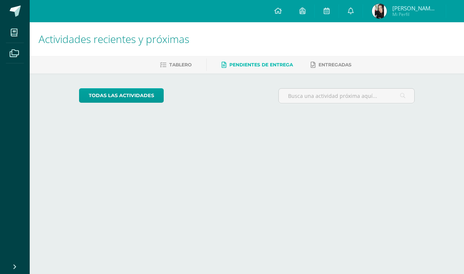
click at [171, 66] on span "Tablero" at bounding box center [180, 65] width 22 height 6
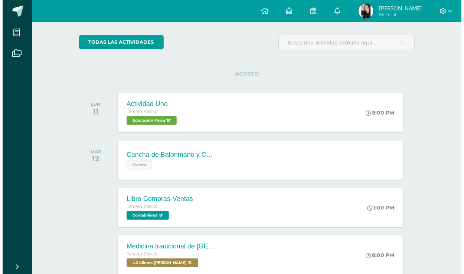
scroll to position [67, 0]
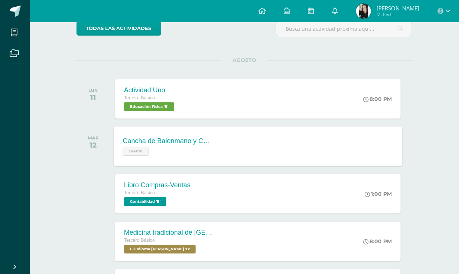
click at [169, 142] on div "Cancha de Balonmano y Contenido" at bounding box center [167, 141] width 90 height 8
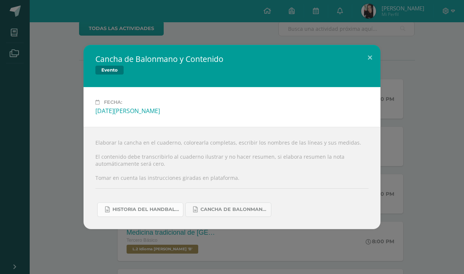
click at [131, 207] on link "Historia del handball.docx" at bounding box center [140, 210] width 86 height 14
click at [223, 213] on span "Cancha de Balonmano.docx" at bounding box center [233, 210] width 67 height 6
click at [74, 57] on div "Cancha de Balonmano y Contenido Evento Fecha: [DATE][PERSON_NAME] Elaborar la c…" at bounding box center [232, 137] width 458 height 184
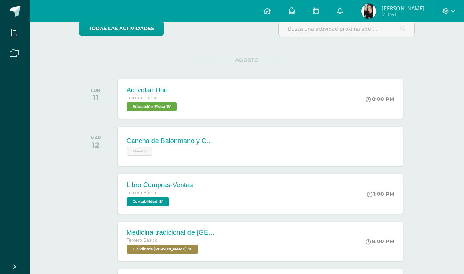
scroll to position [101, 0]
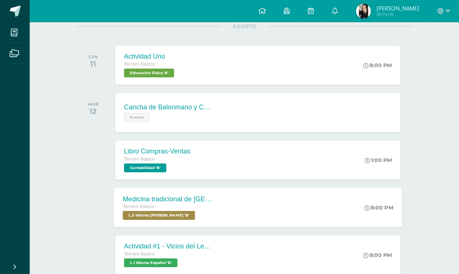
click at [197, 203] on div "Tercero Básico" at bounding box center [167, 207] width 90 height 8
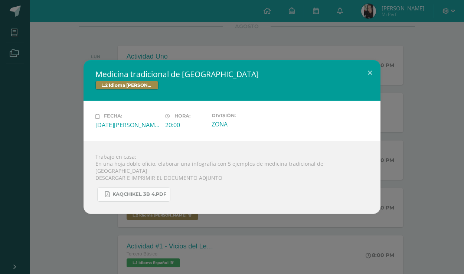
click at [113, 193] on span "KAQCHIKEL 3B 4.pdf" at bounding box center [139, 194] width 54 height 6
click at [83, 144] on div "Medicina tradicional de [GEOGRAPHIC_DATA] L.2 Idioma [PERSON_NAME] Fecha: [DATE…" at bounding box center [232, 137] width 458 height 154
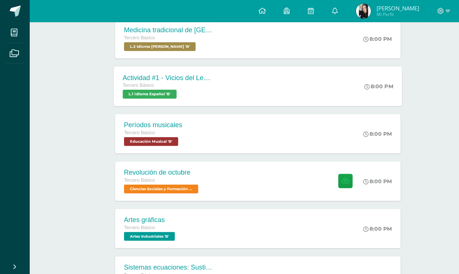
scroll to position [202, 0]
